Goal: Find specific page/section: Find specific page/section

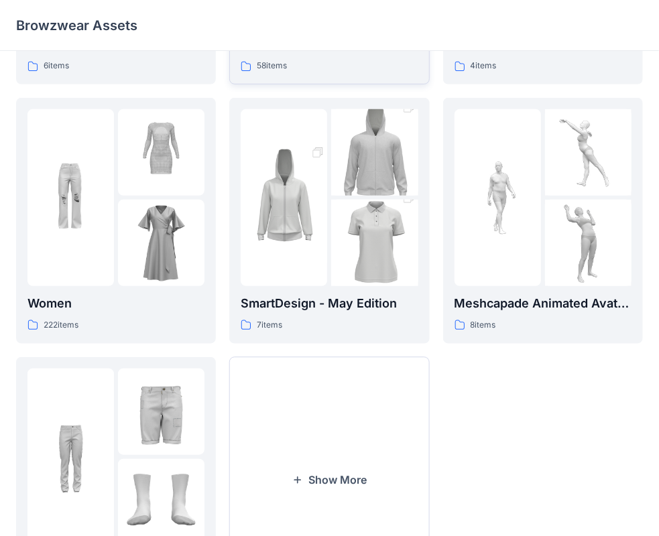
scroll to position [268, 0]
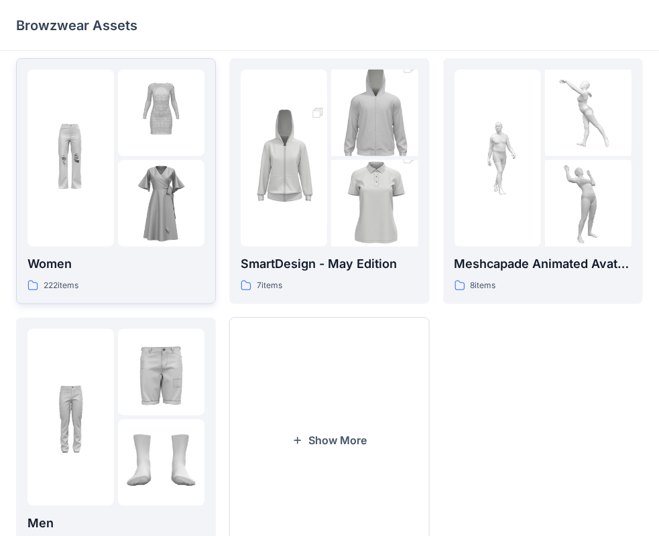
click at [167, 170] on img at bounding box center [161, 203] width 86 height 86
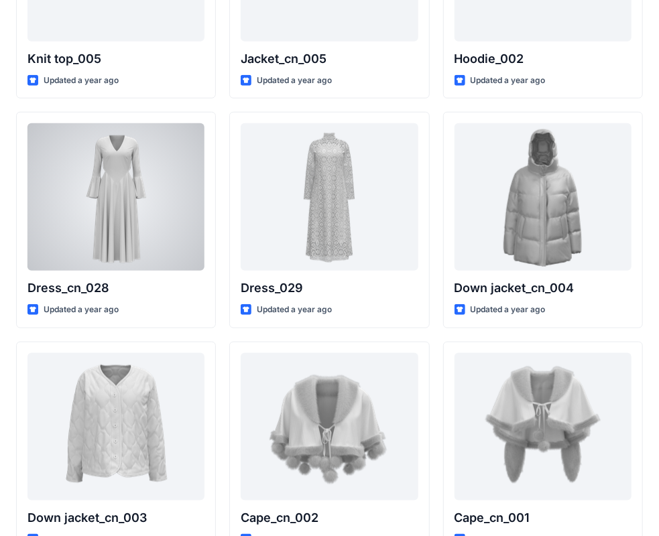
scroll to position [603, 0]
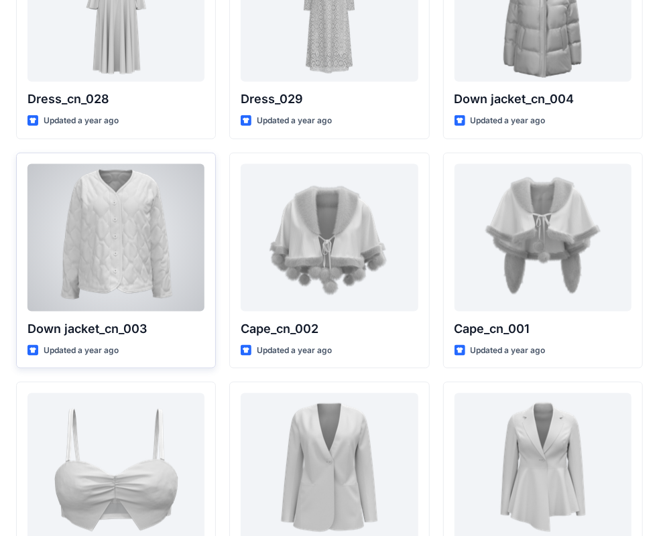
click at [145, 213] on div at bounding box center [115, 237] width 177 height 147
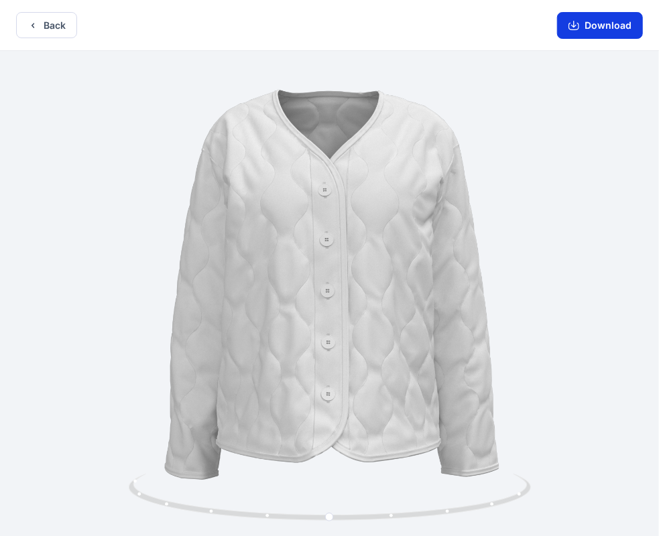
click at [577, 27] on icon "button" at bounding box center [573, 25] width 11 height 11
